Goal: Information Seeking & Learning: Learn about a topic

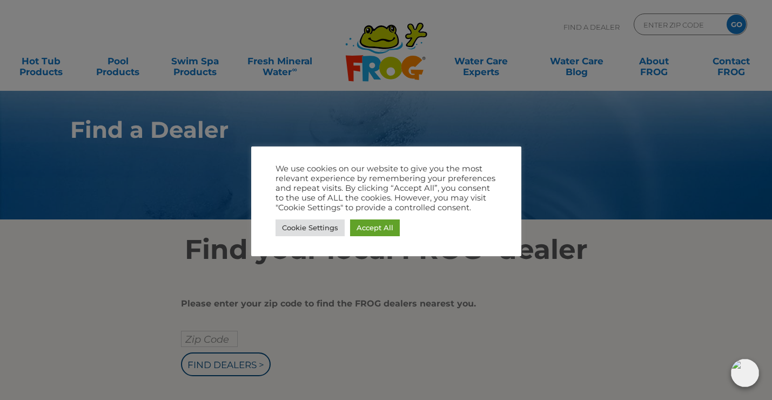
click at [349, 340] on div at bounding box center [386, 200] width 772 height 400
drag, startPoint x: 563, startPoint y: 295, endPoint x: 558, endPoint y: 286, distance: 9.9
click at [563, 295] on div at bounding box center [386, 200] width 772 height 400
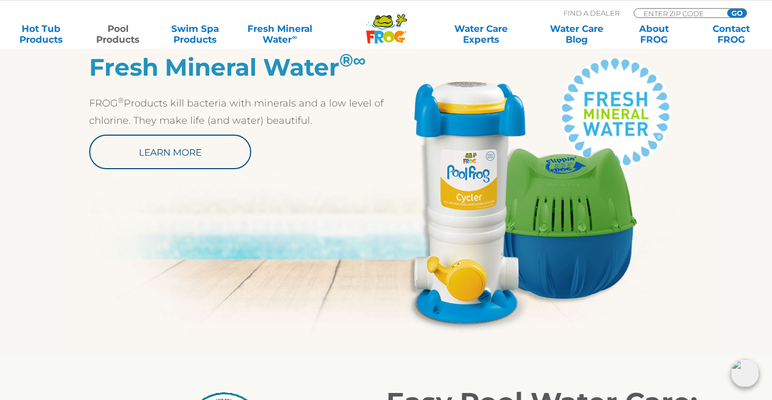
scroll to position [591, 0]
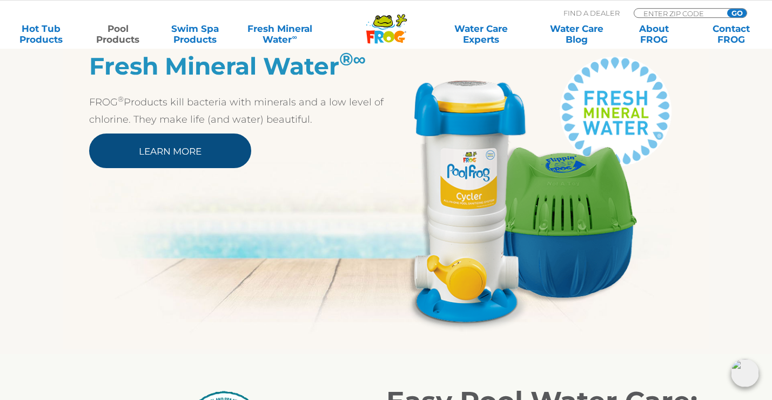
click at [172, 156] on link "Learn More" at bounding box center [170, 150] width 162 height 35
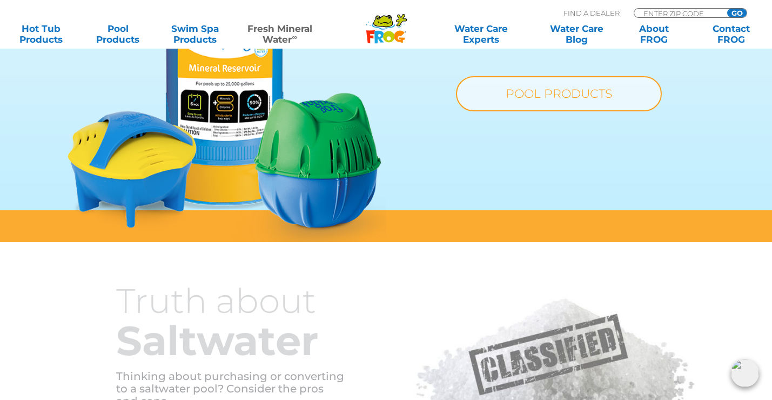
scroll to position [885, 0]
